Goal: Transaction & Acquisition: Purchase product/service

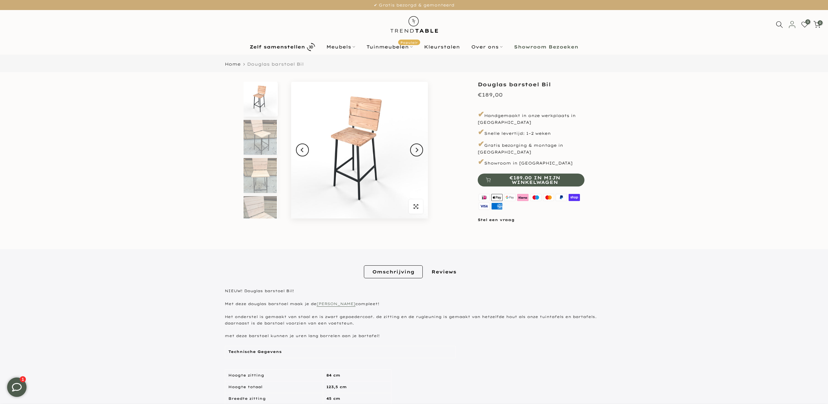
click at [790, 26] on icon at bounding box center [791, 24] width 9 height 9
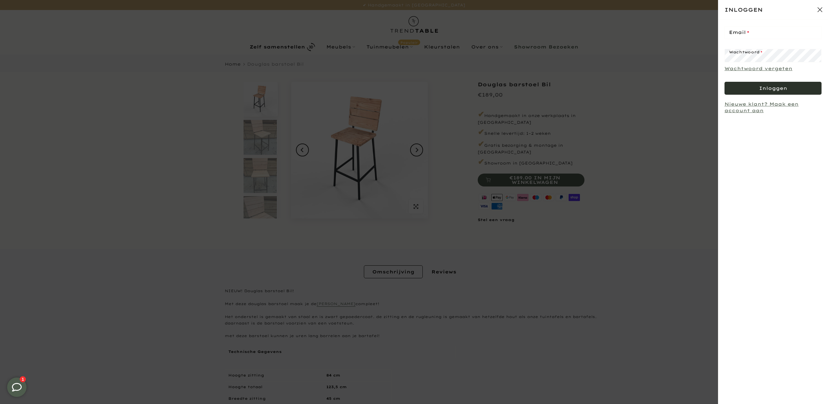
click at [770, 91] on button "Inloggen" at bounding box center [772, 88] width 97 height 13
click at [666, 145] on div at bounding box center [414, 202] width 828 height 404
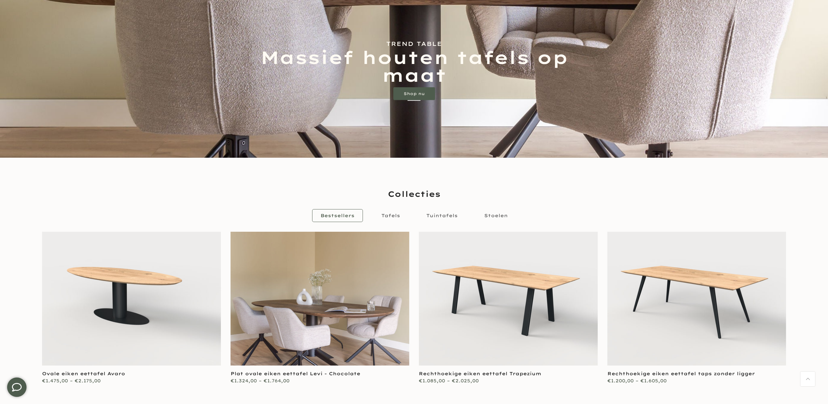
scroll to position [156, 0]
click at [443, 215] on span "Tuintafels" at bounding box center [441, 215] width 31 height 6
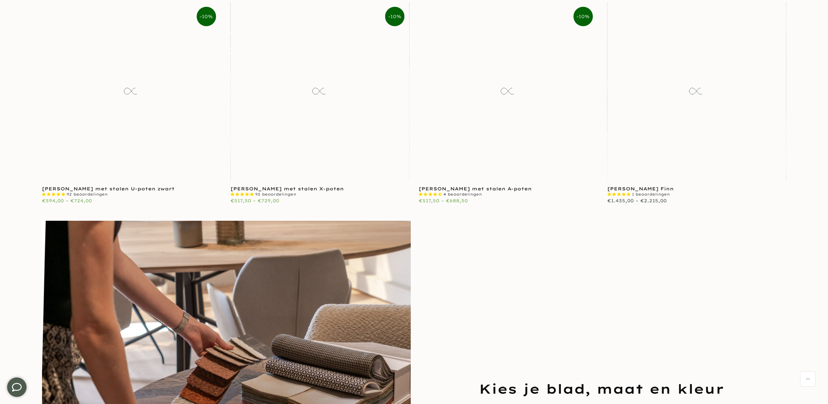
scroll to position [400, 0]
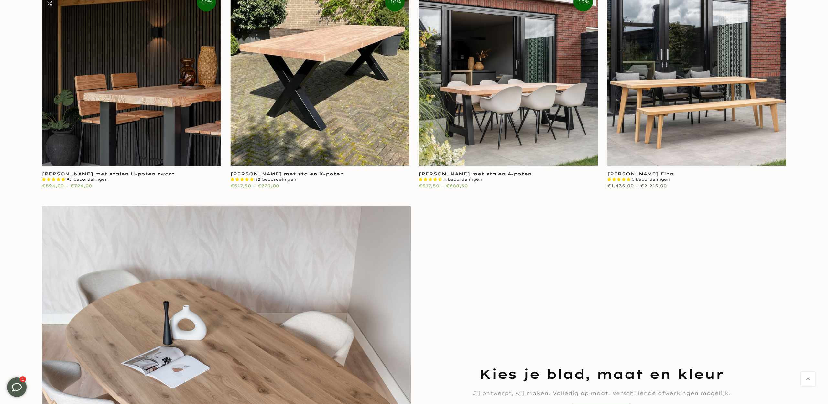
click at [128, 83] on link at bounding box center [131, 76] width 179 height 179
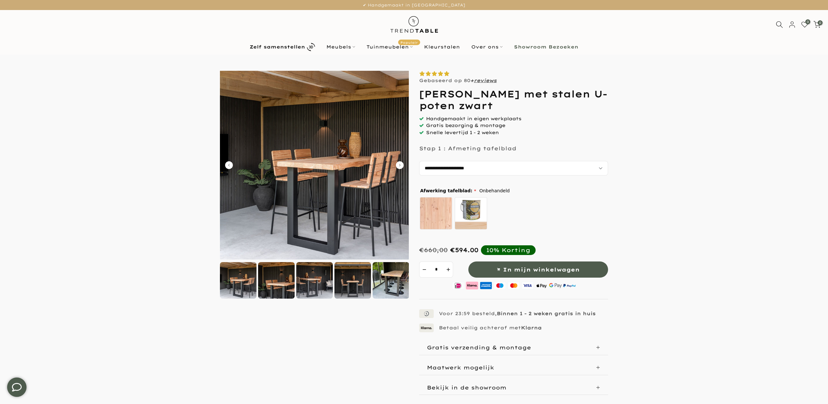
click at [331, 182] on img at bounding box center [314, 165] width 189 height 189
click at [327, 177] on img at bounding box center [314, 165] width 189 height 189
click at [399, 164] on icon "Carousel Next Arrow" at bounding box center [400, 165] width 8 height 8
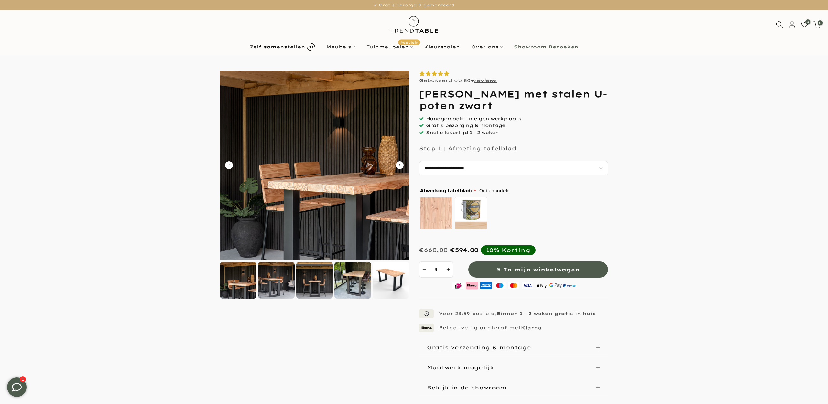
click at [399, 164] on icon "Carousel Next Arrow" at bounding box center [400, 165] width 8 height 8
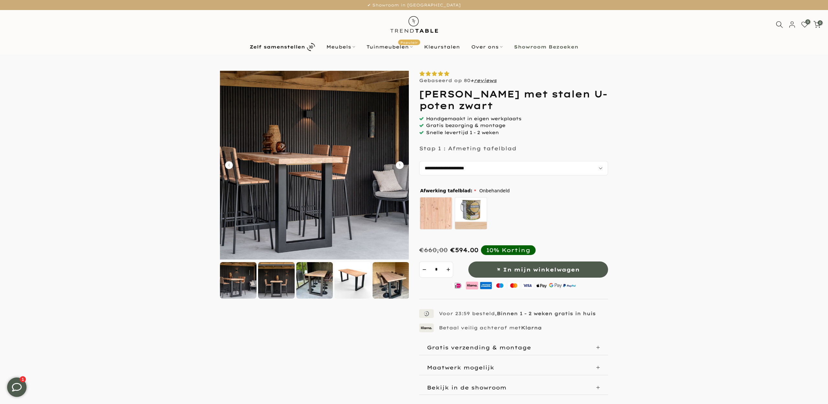
click at [399, 164] on icon "Carousel Next Arrow" at bounding box center [400, 165] width 8 height 8
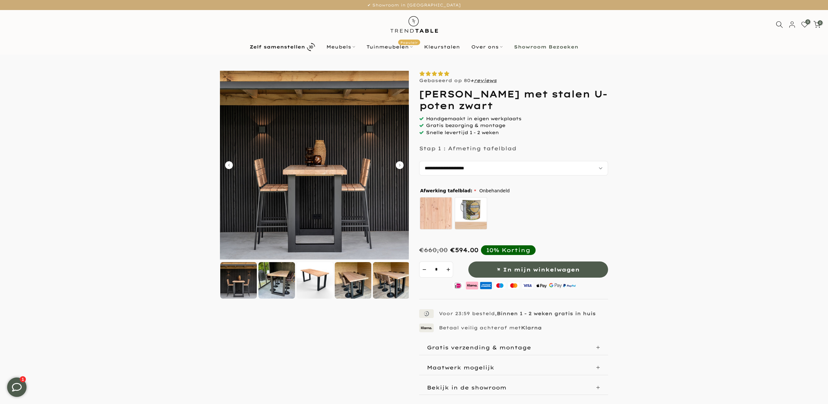
click at [399, 164] on icon "Carousel Next Arrow" at bounding box center [400, 165] width 8 height 8
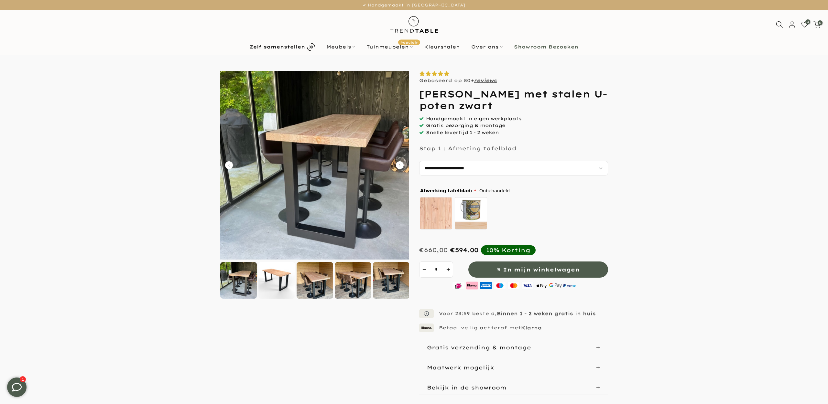
click at [399, 164] on icon "Carousel Next Arrow" at bounding box center [400, 165] width 8 height 8
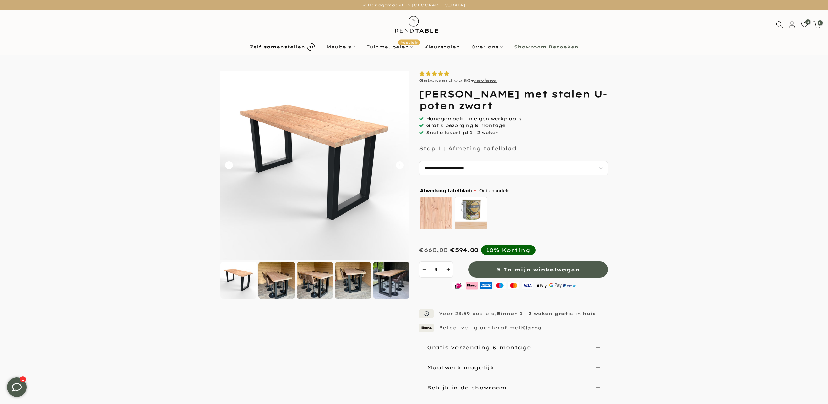
click at [399, 164] on icon "Carousel Next Arrow" at bounding box center [400, 165] width 8 height 8
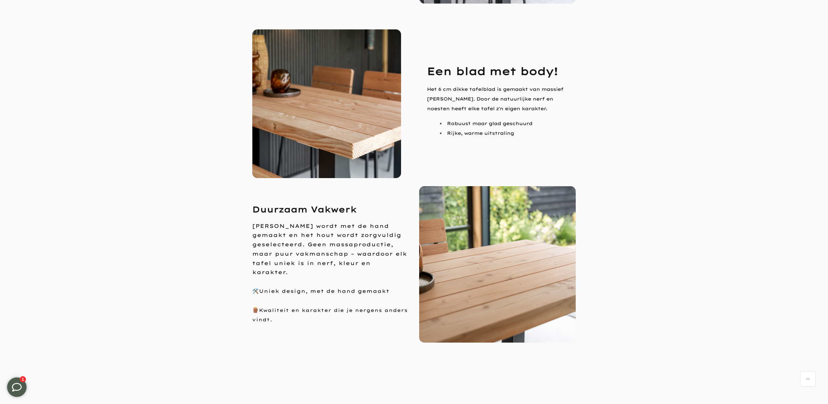
scroll to position [624, 0]
